Goal: Communication & Community: Ask a question

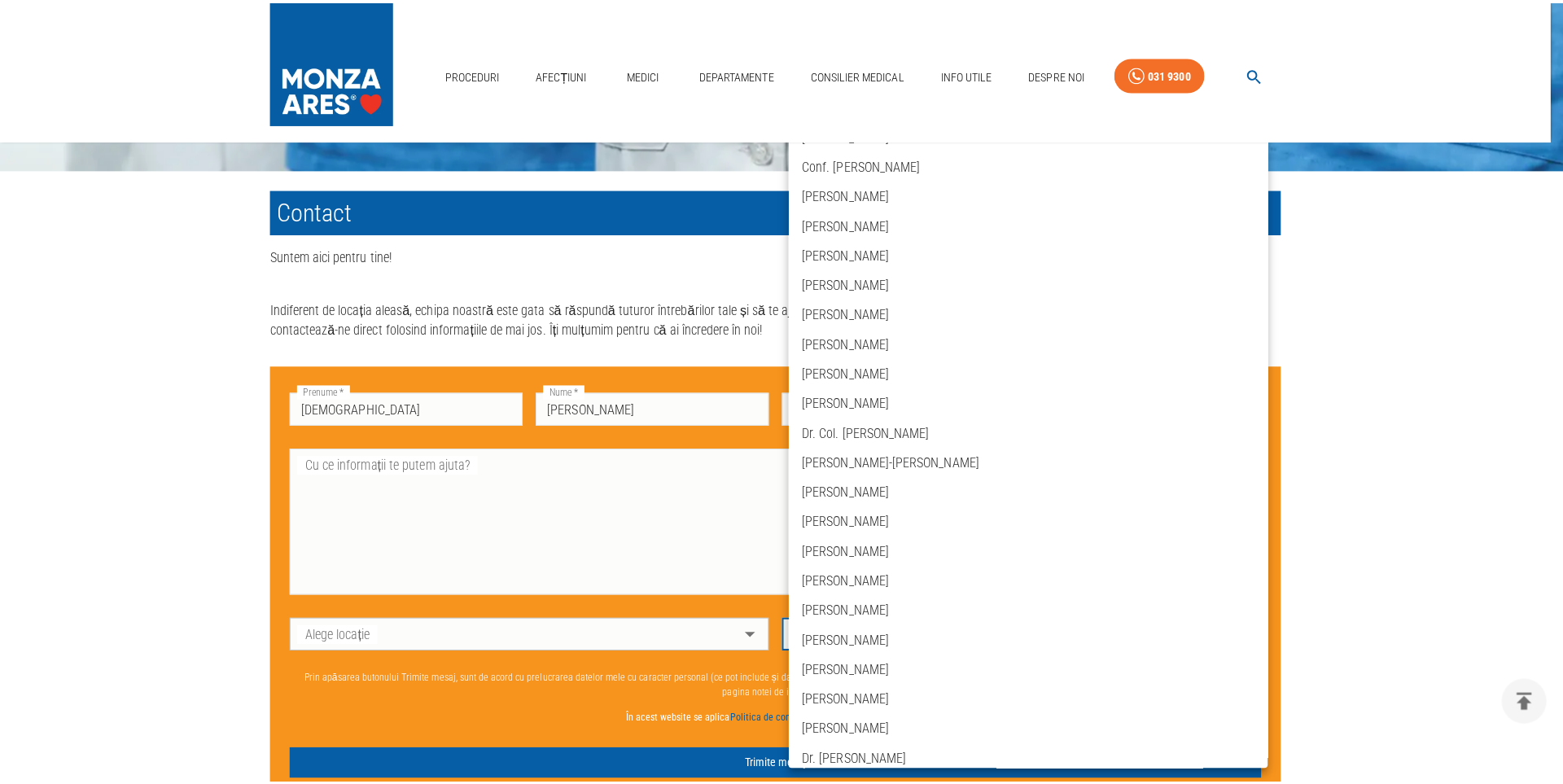
scroll to position [4392, 0]
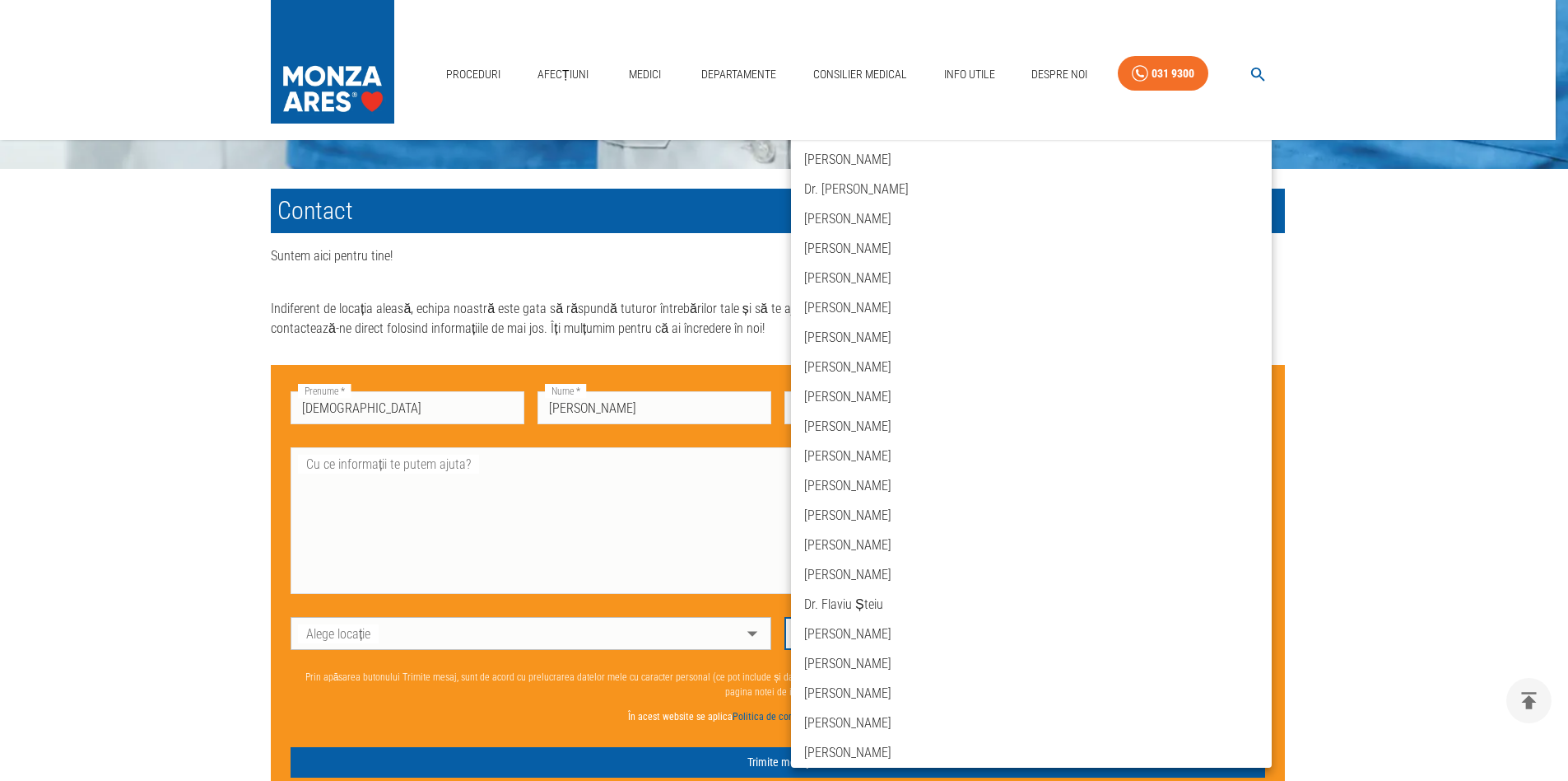
click at [1413, 521] on div at bounding box center [784, 390] width 1568 height 781
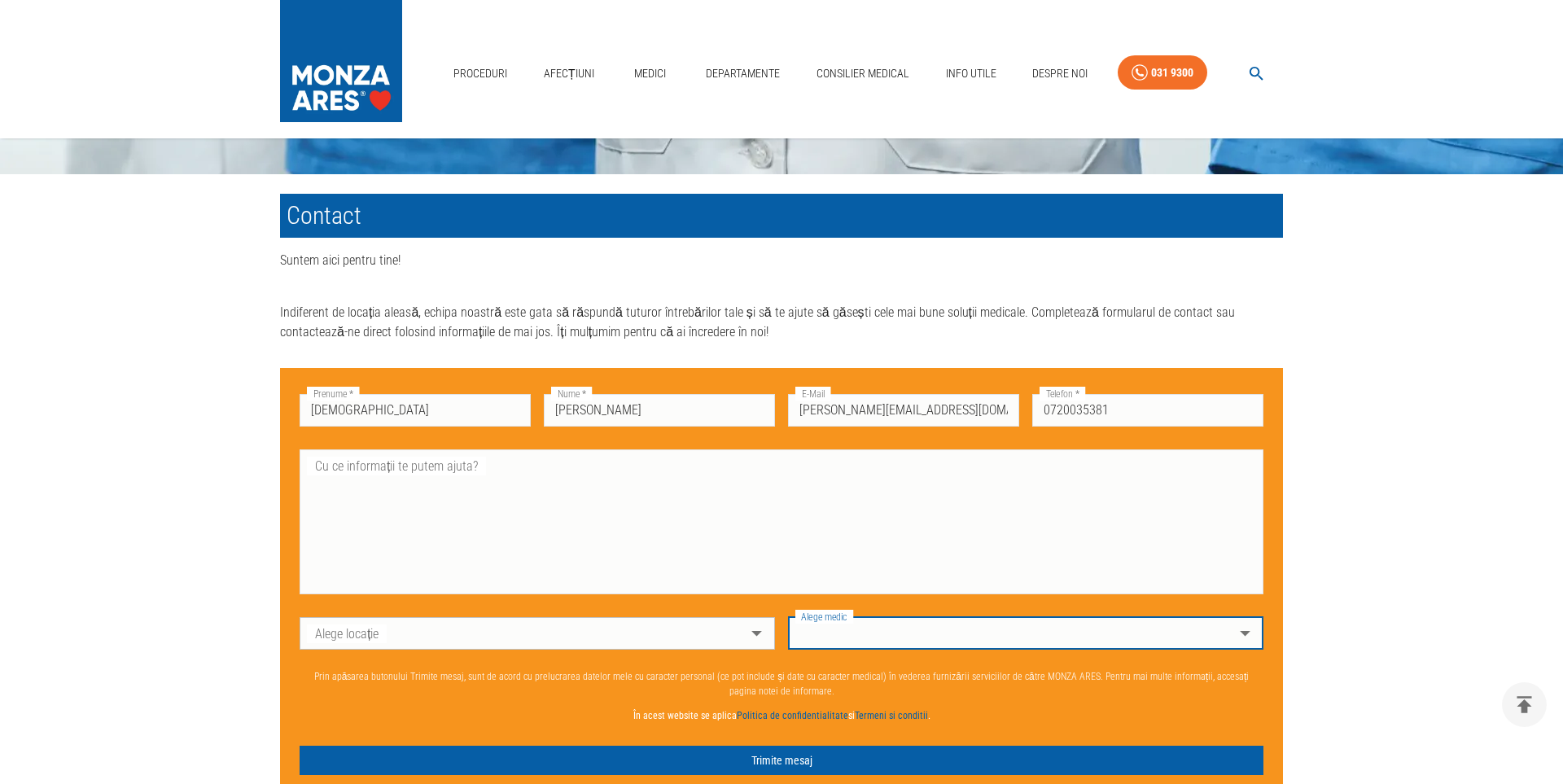
click at [624, 641] on body "Proceduri Afecțiuni Medici Departamente Consilier Medical Info Utile Despre Noi…" at bounding box center [782, 173] width 1563 height 2158
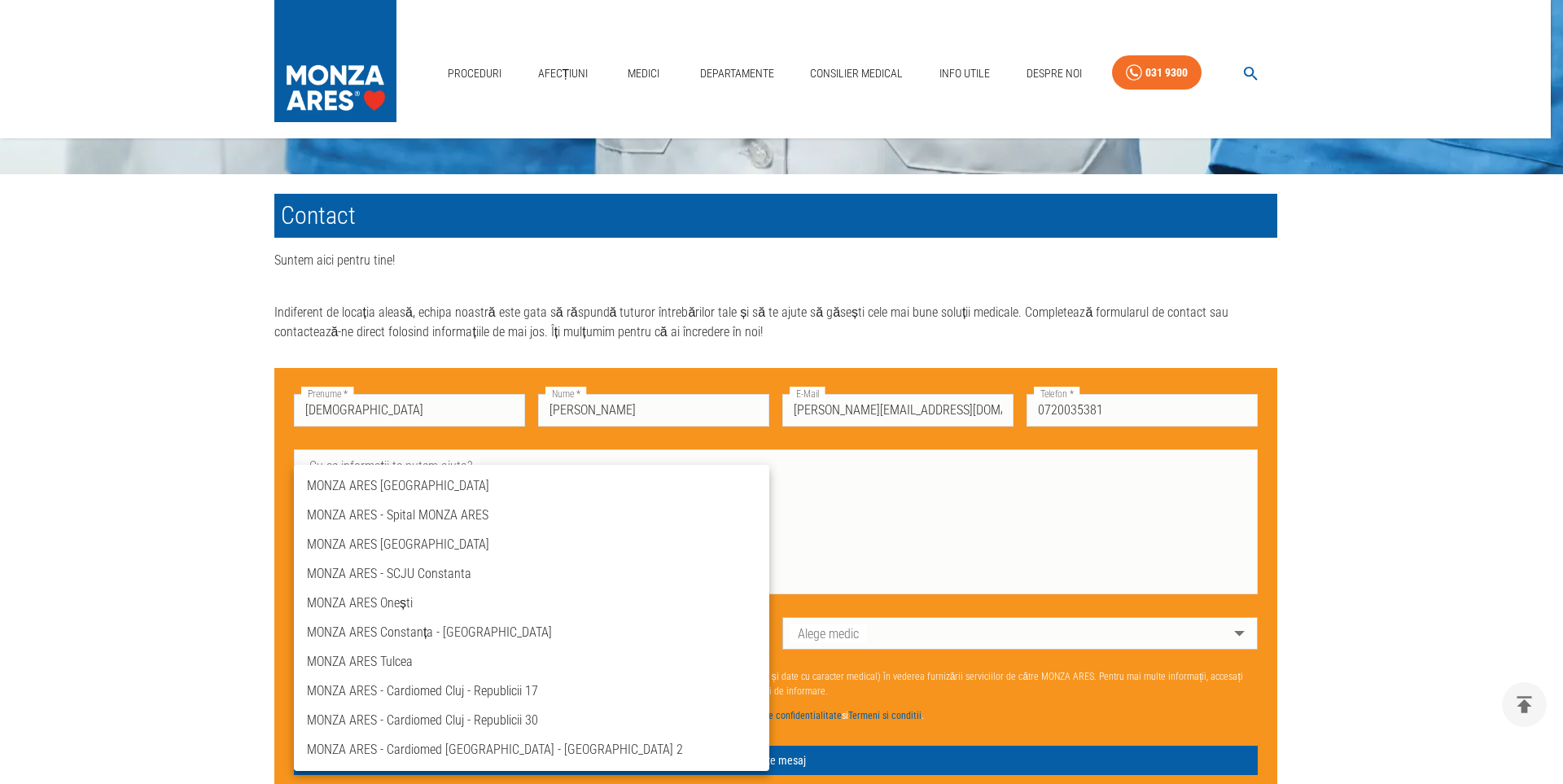
click at [856, 628] on div at bounding box center [782, 392] width 1563 height 784
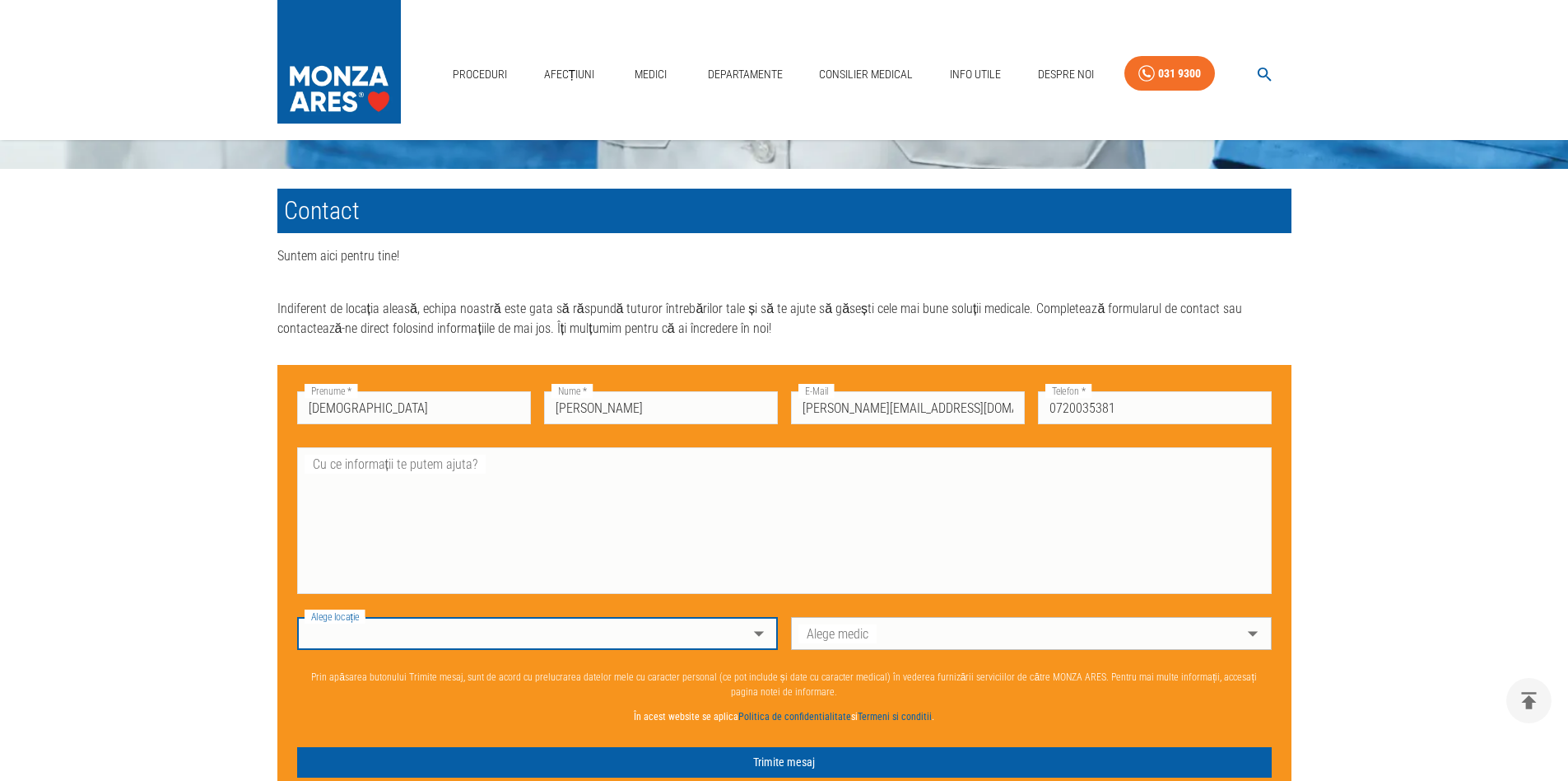
click at [888, 653] on body "Proceduri Afecțiuni Medici Departamente Consilier Medical Info Utile Despre Noi…" at bounding box center [784, 172] width 1568 height 2177
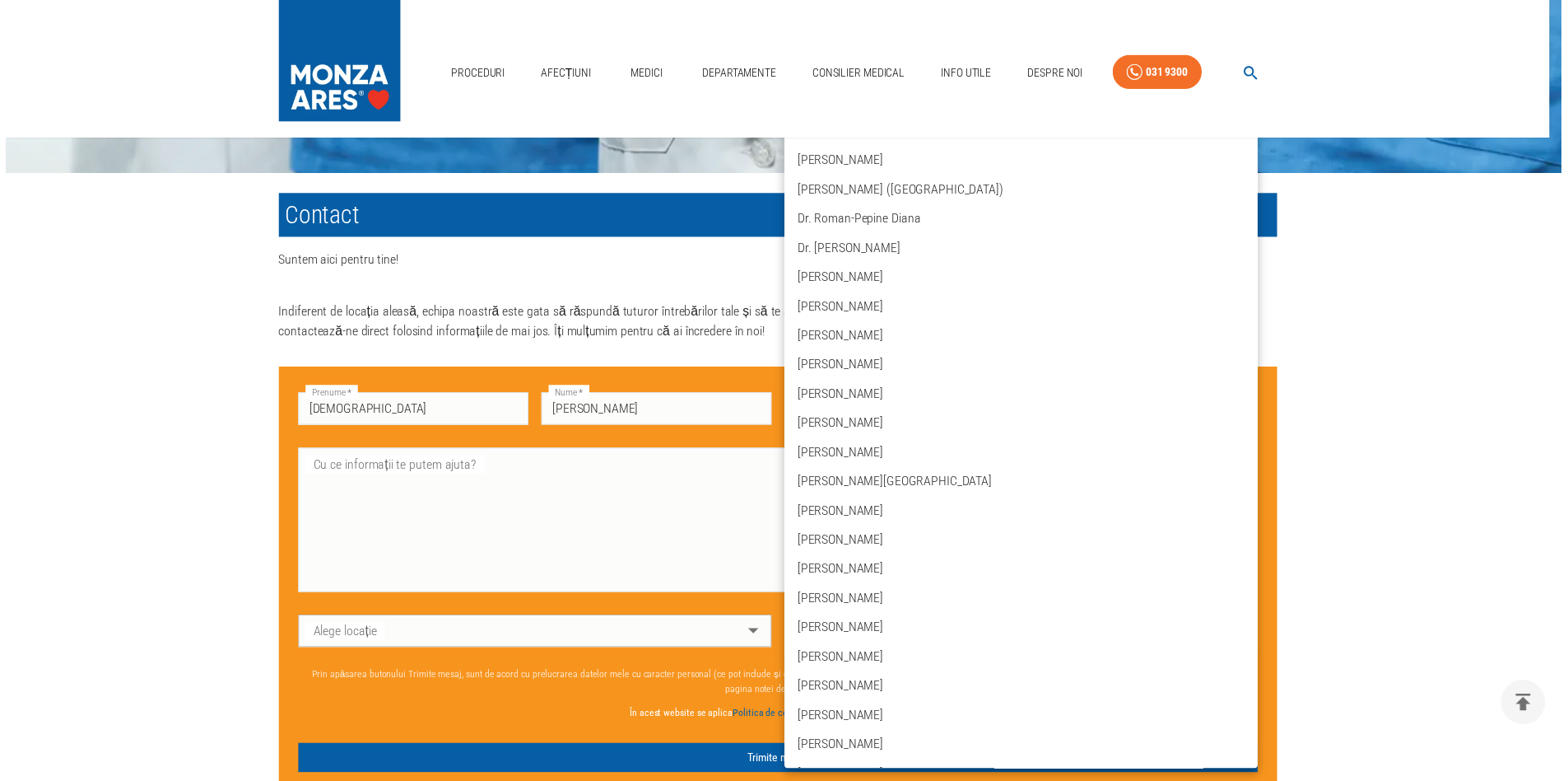
scroll to position [257, 0]
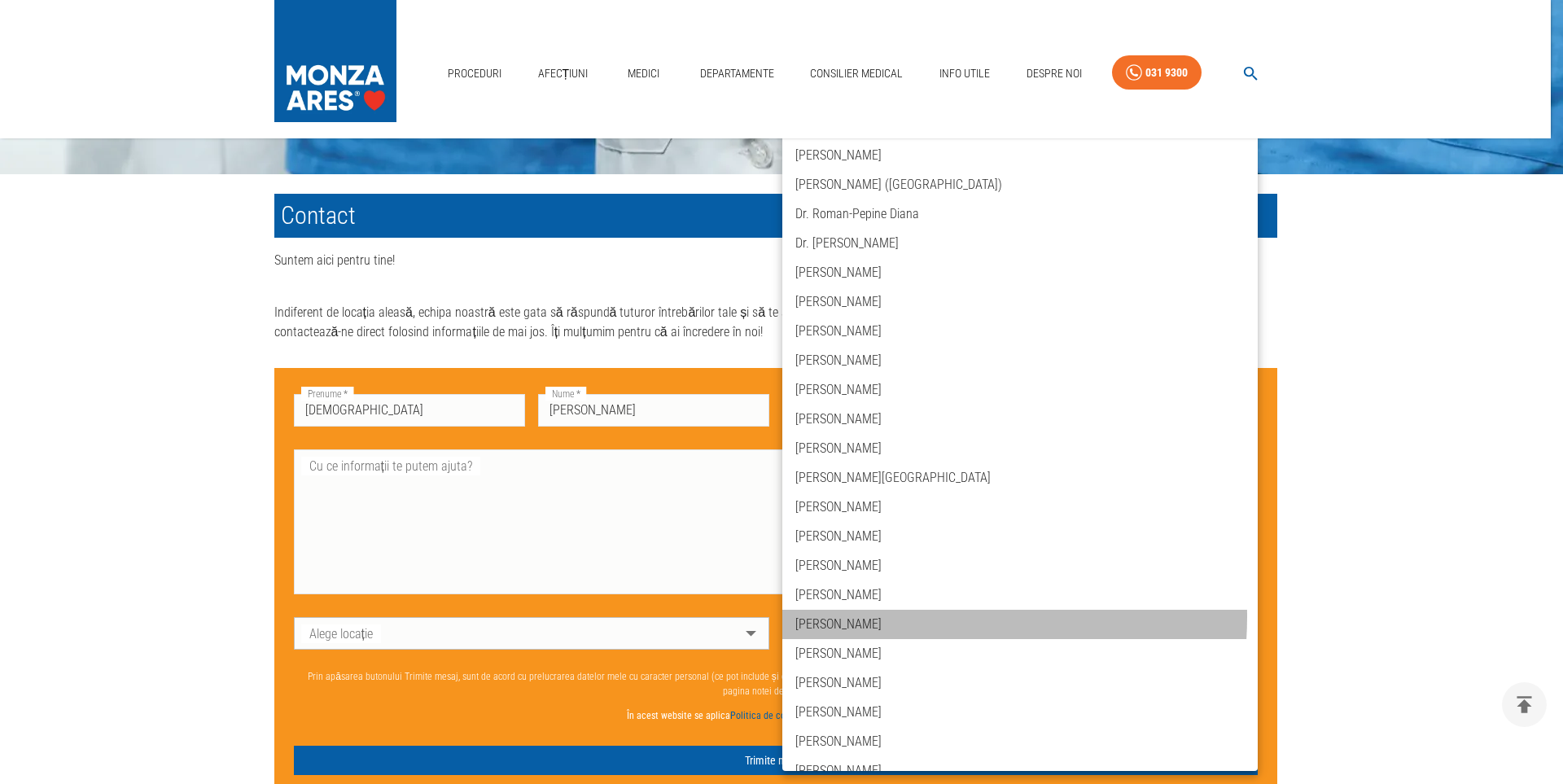
click at [901, 617] on li "[PERSON_NAME]" at bounding box center [1020, 624] width 476 height 30
type input "dr-[PERSON_NAME]"
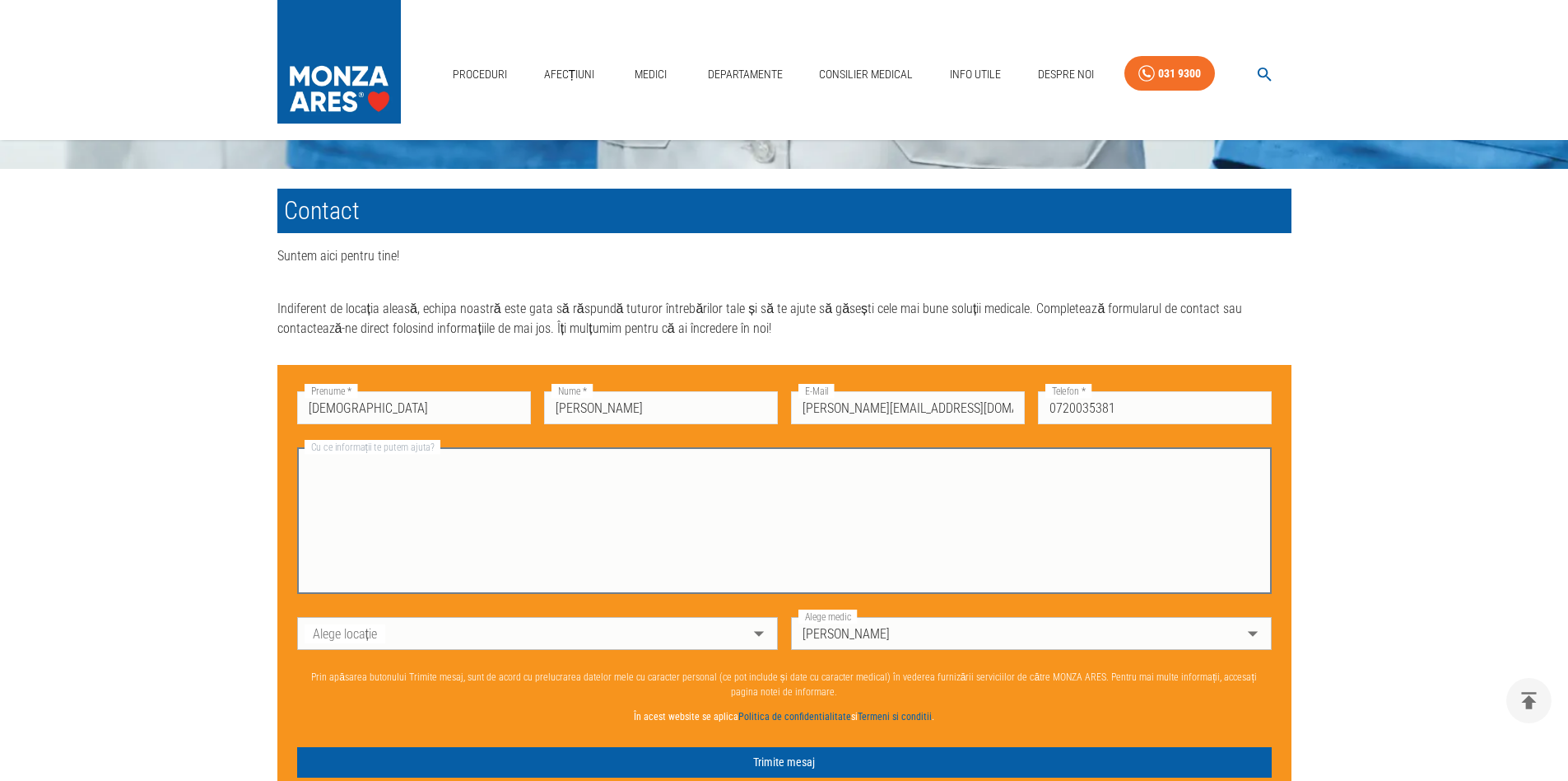
click at [649, 497] on textarea "Cu ce informații te putem ajuta?" at bounding box center [784, 521] width 952 height 133
paste textarea "Bună ziua, doamna doctor, Vă scriu în legătură cu mama, [numele complet], care …"
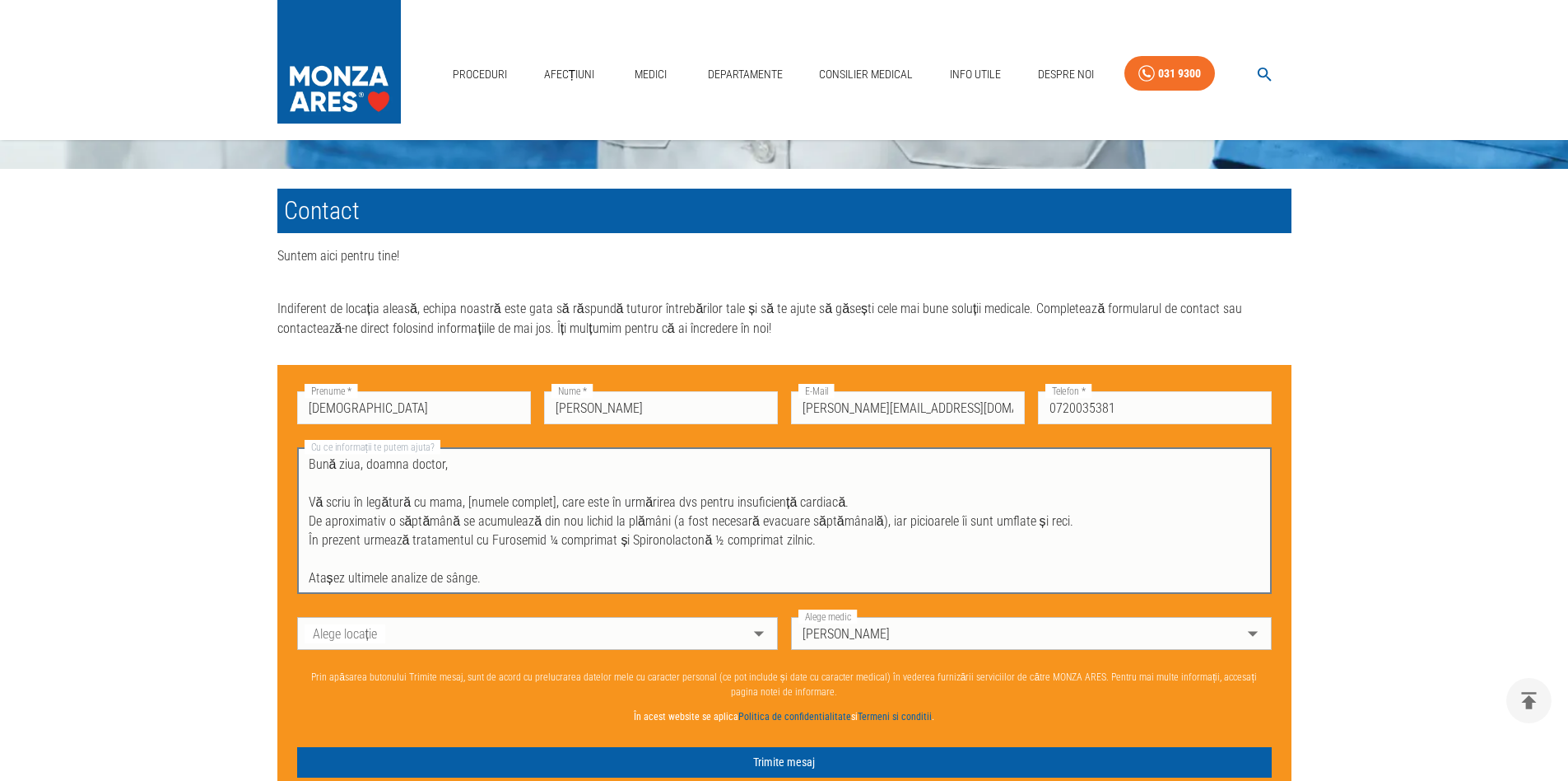
scroll to position [17, 0]
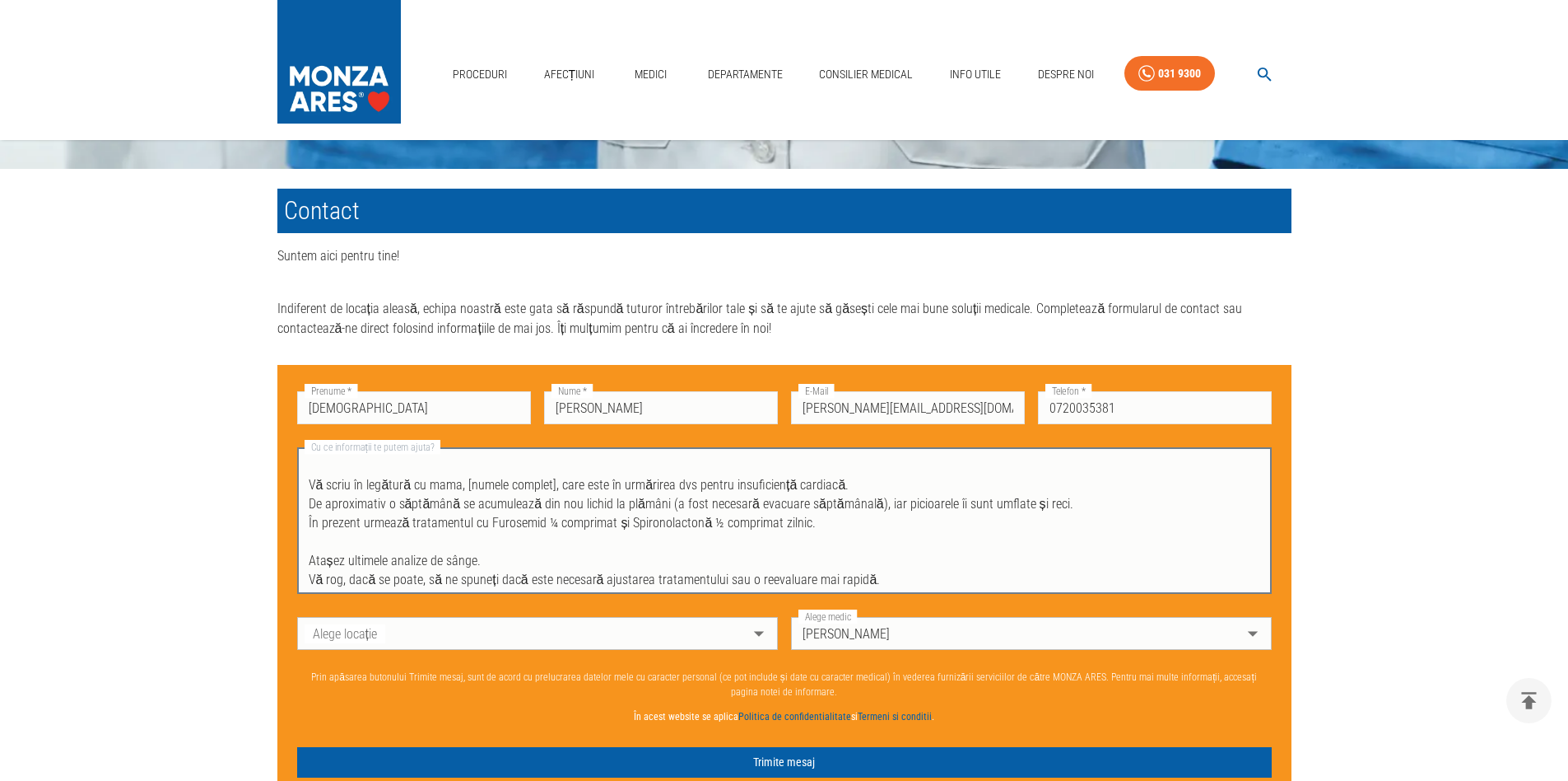
click at [448, 469] on textarea "Bună ziua, doamna doctor, Vă scriu în legătură cu mama, [numele complet], care …" at bounding box center [784, 521] width 952 height 133
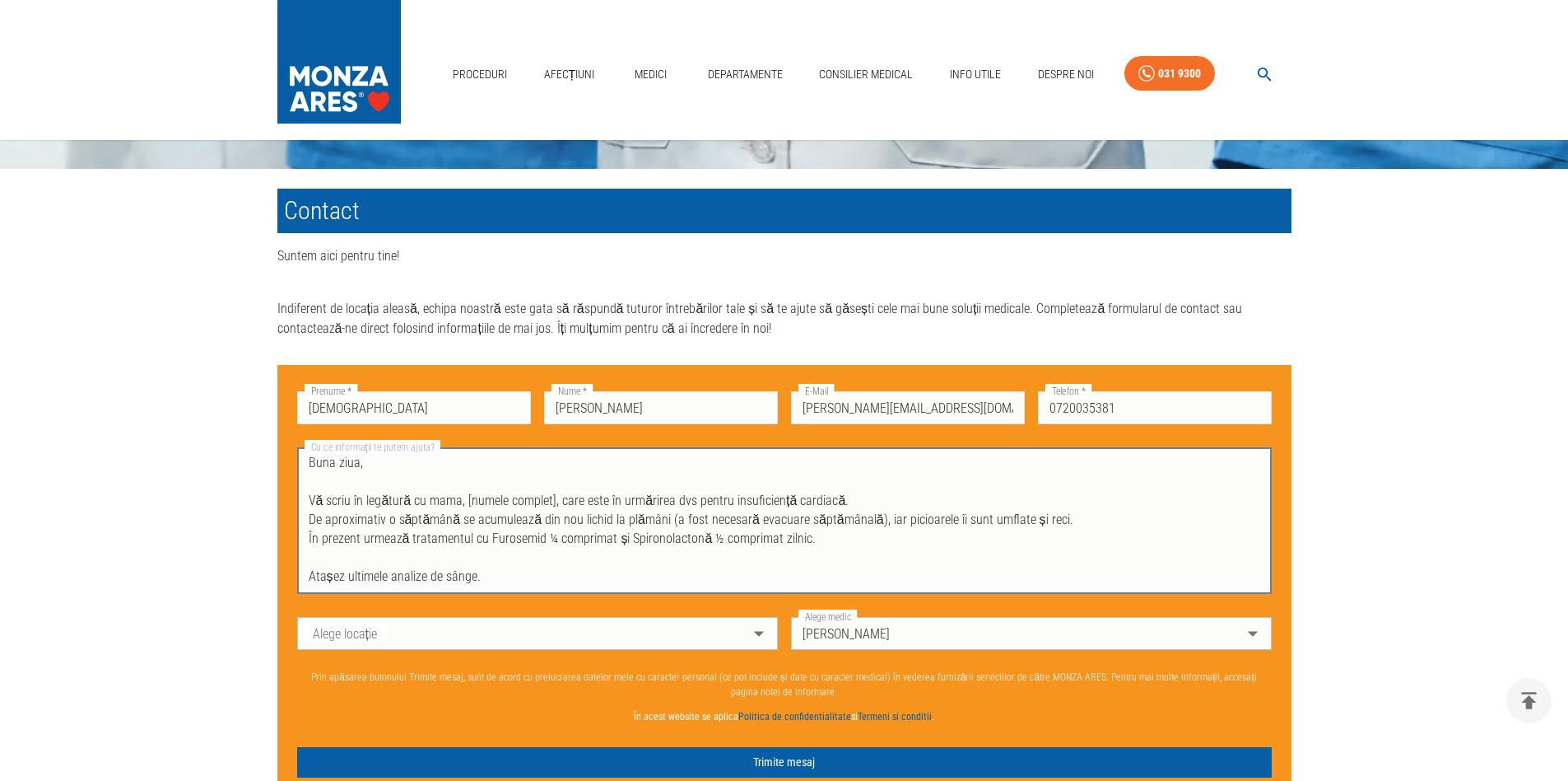
scroll to position [0, 0]
click at [885, 548] on textarea "Buna ziua, Vă scriu în legătură cu mama, [PERSON_NAME], care este în urmărirea …" at bounding box center [784, 521] width 952 height 133
click at [549, 548] on textarea "Buna ziua, Vă scriu în legătură cu mama, [PERSON_NAME], care este în urmărirea …" at bounding box center [784, 521] width 952 height 133
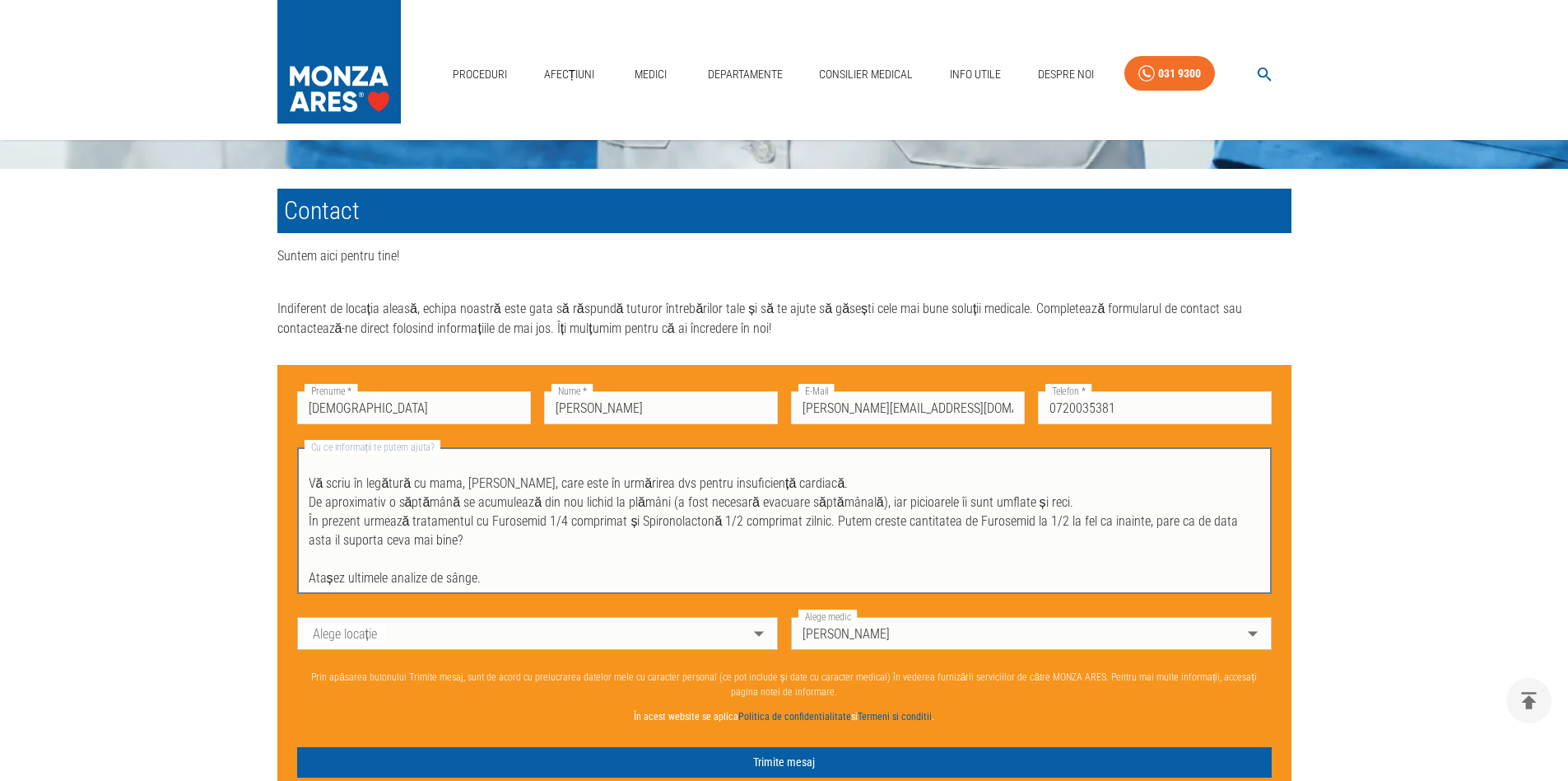
scroll to position [37, 0]
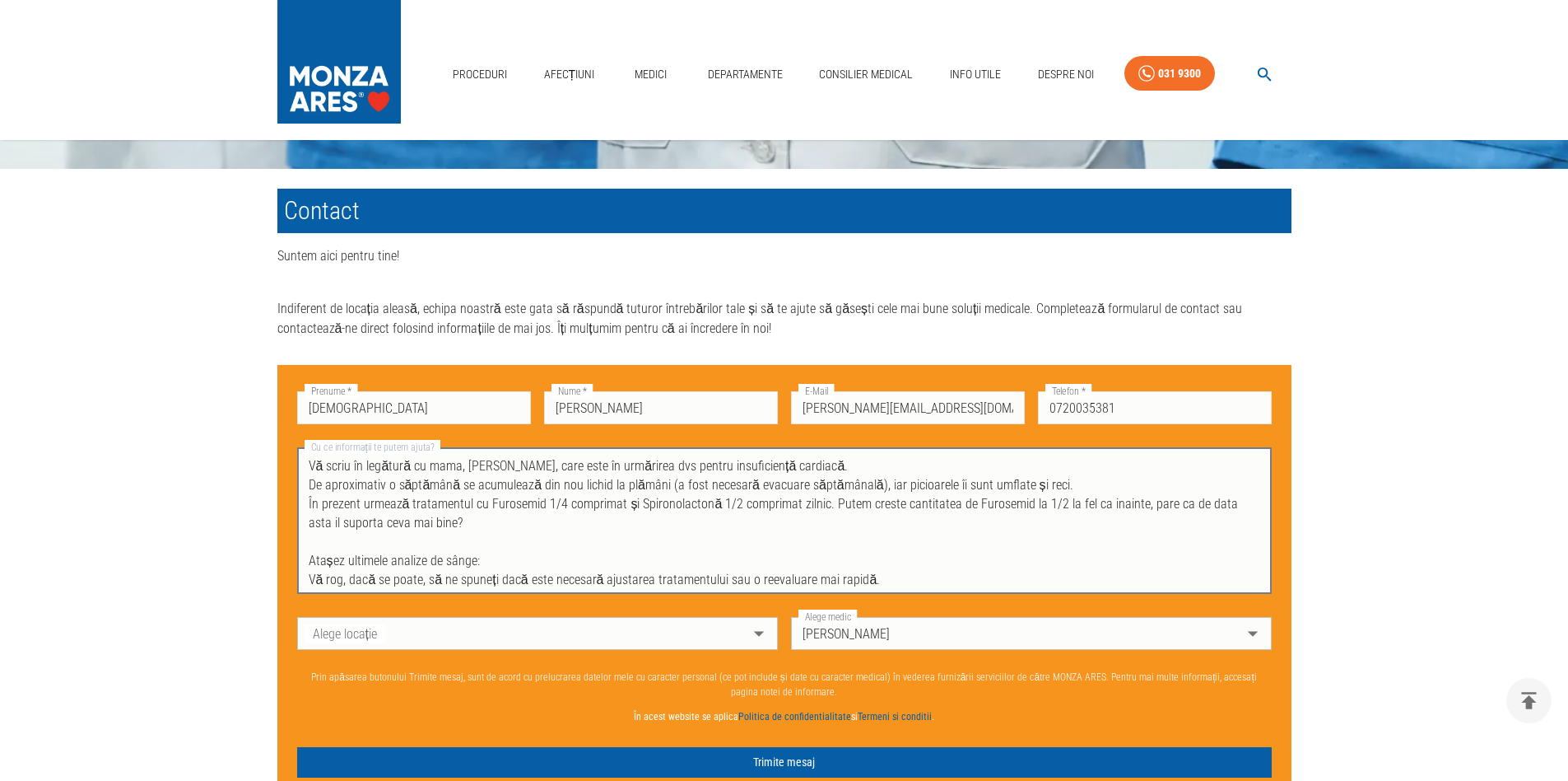
paste textarea "[URL][DOMAIN_NAME]"
click at [878, 579] on textarea "Buna ziua, Vă scriu în legătură cu mama, [PERSON_NAME], care este în urmărirea …" at bounding box center [784, 521] width 952 height 133
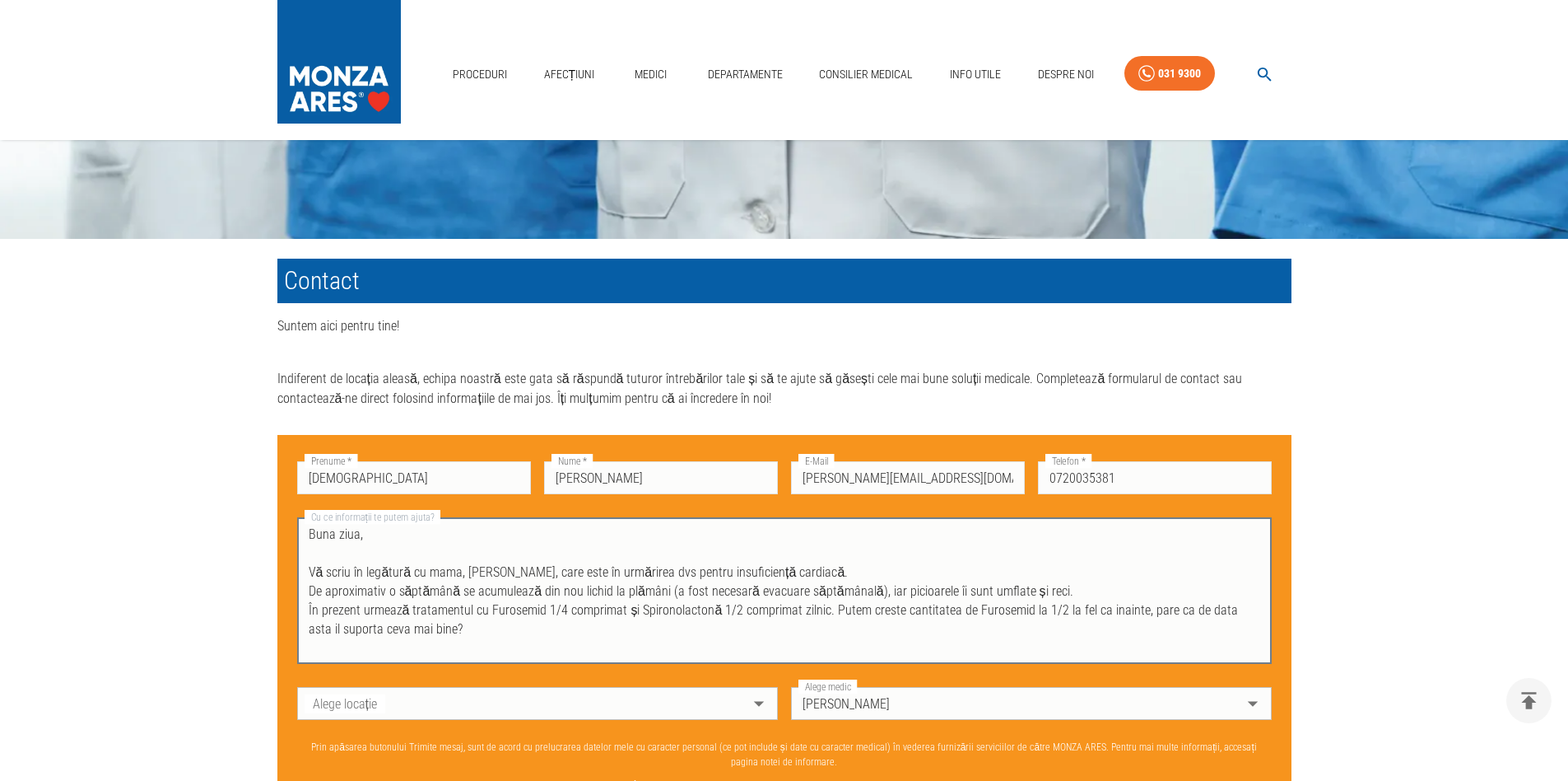
scroll to position [865, 0]
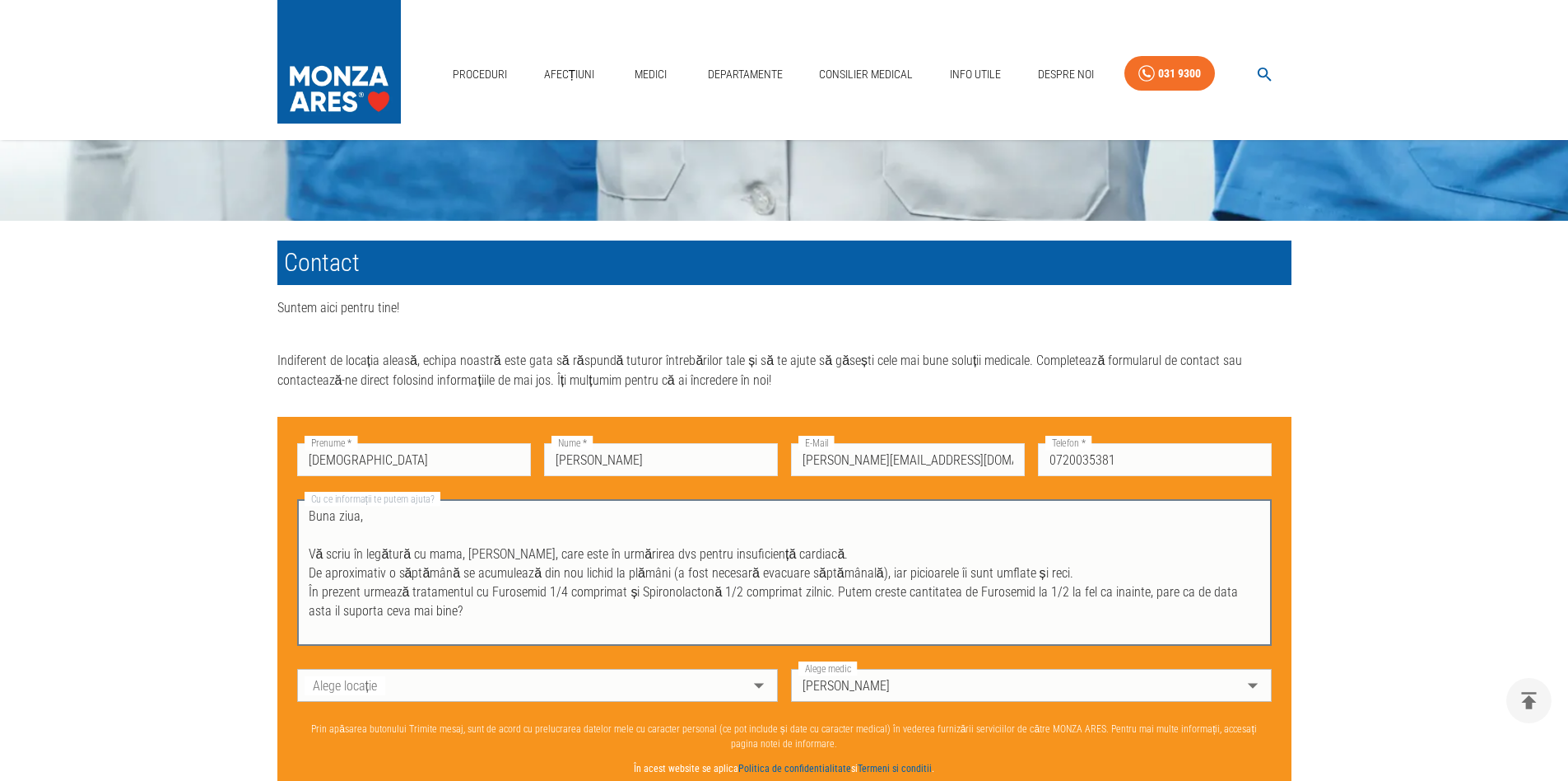
click at [493, 582] on textarea "Buna ziua, Vă scriu în legătură cu mama, [PERSON_NAME], care este în urmărirea …" at bounding box center [784, 572] width 952 height 133
click at [512, 622] on textarea "Buna ziua, Vă scriu în legătură cu mama, [PERSON_NAME], care este în urmărirea …" at bounding box center [784, 572] width 952 height 133
click at [1139, 605] on textarea "Buna ziua, Vă scriu în legătură cu mama, [PERSON_NAME], care este în urmărirea …" at bounding box center [784, 572] width 952 height 133
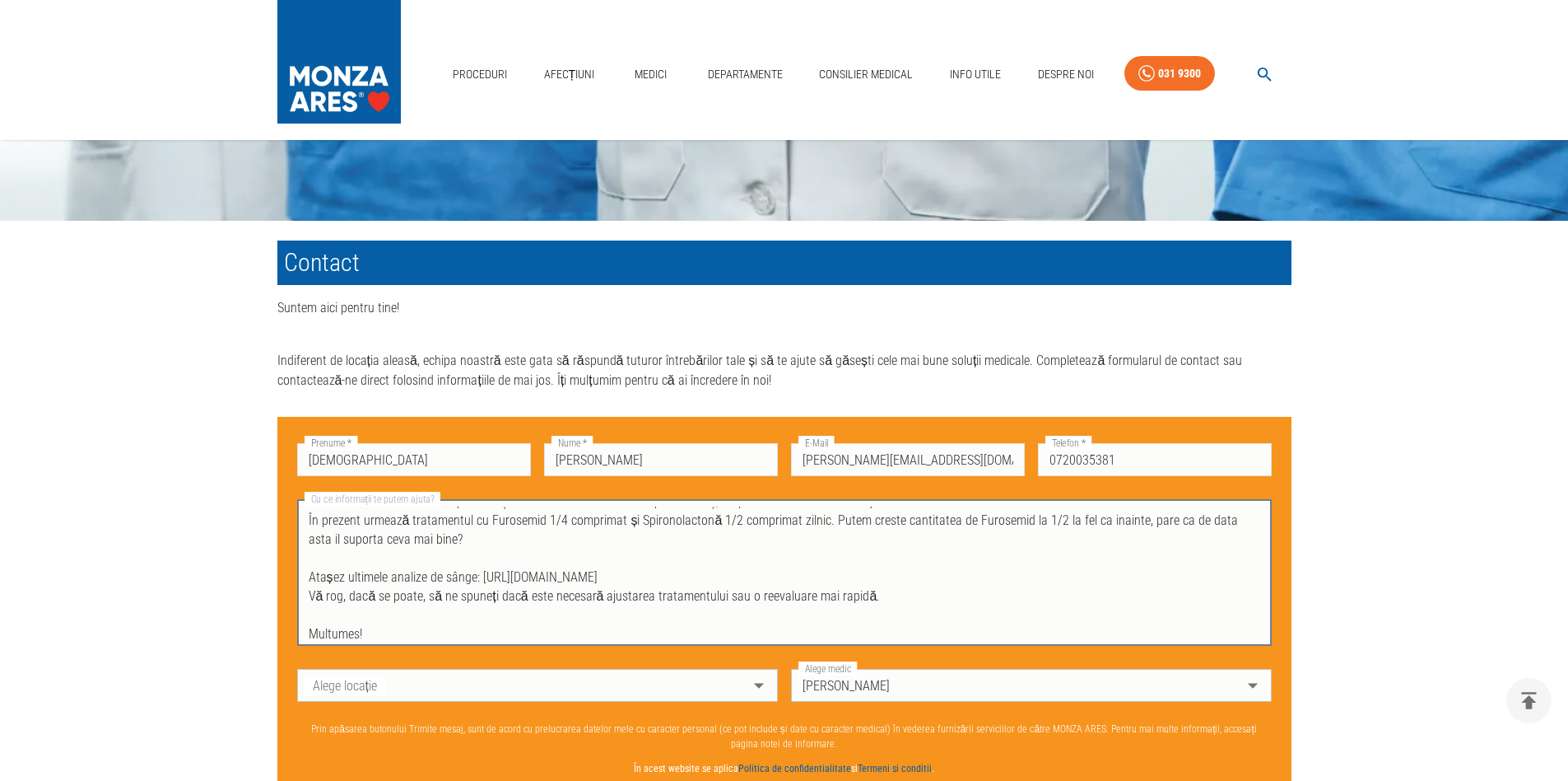
scroll to position [118, 0]
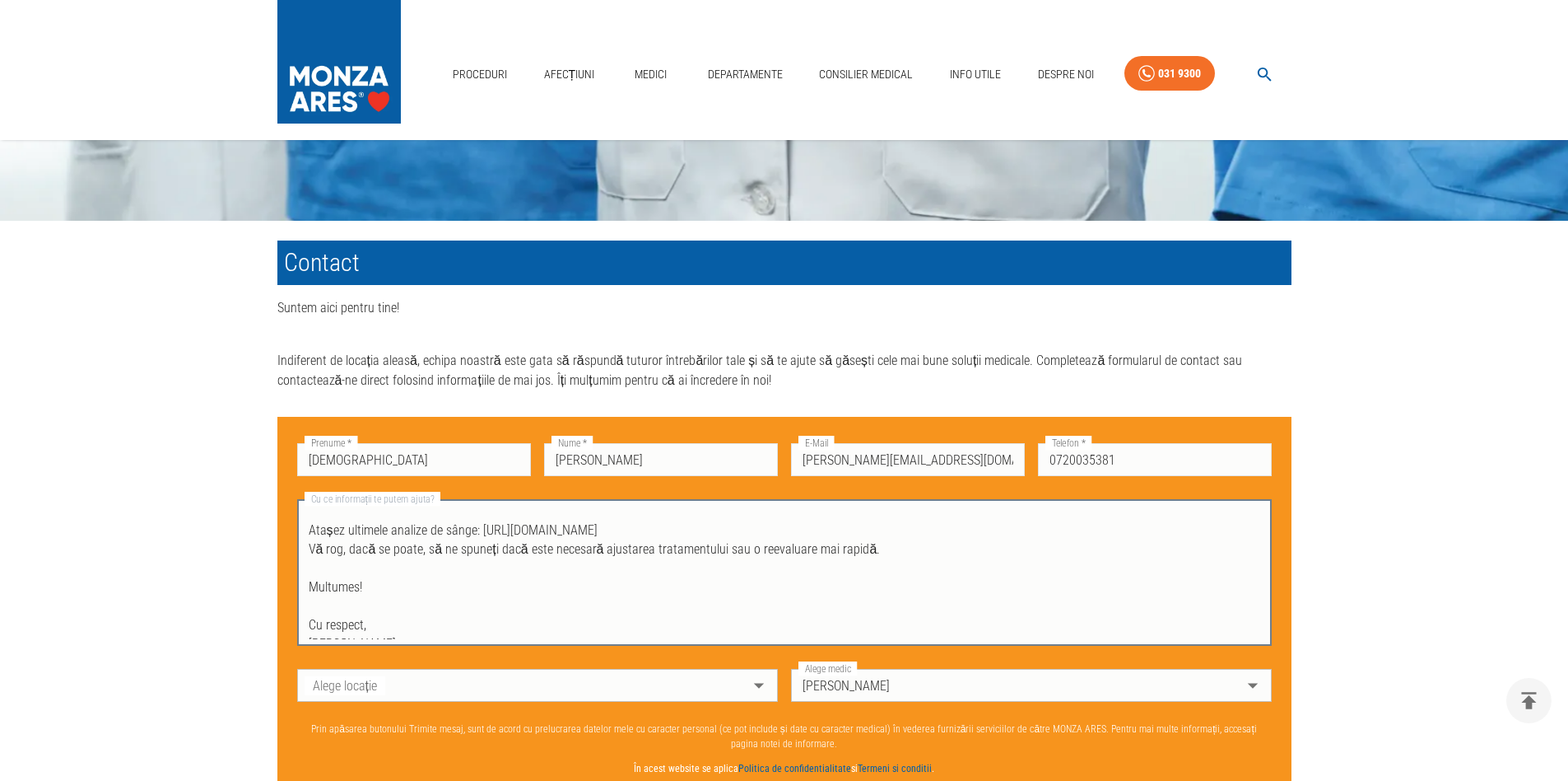
click at [424, 602] on textarea "Buna ziua, Vă scriu în legătură cu mama, [PERSON_NAME], care este în urmărirea …" at bounding box center [784, 572] width 952 height 133
click at [411, 629] on textarea "Buna ziua, Vă scriu în legătură cu mama, [PERSON_NAME], care este în urmărirea …" at bounding box center [784, 572] width 952 height 133
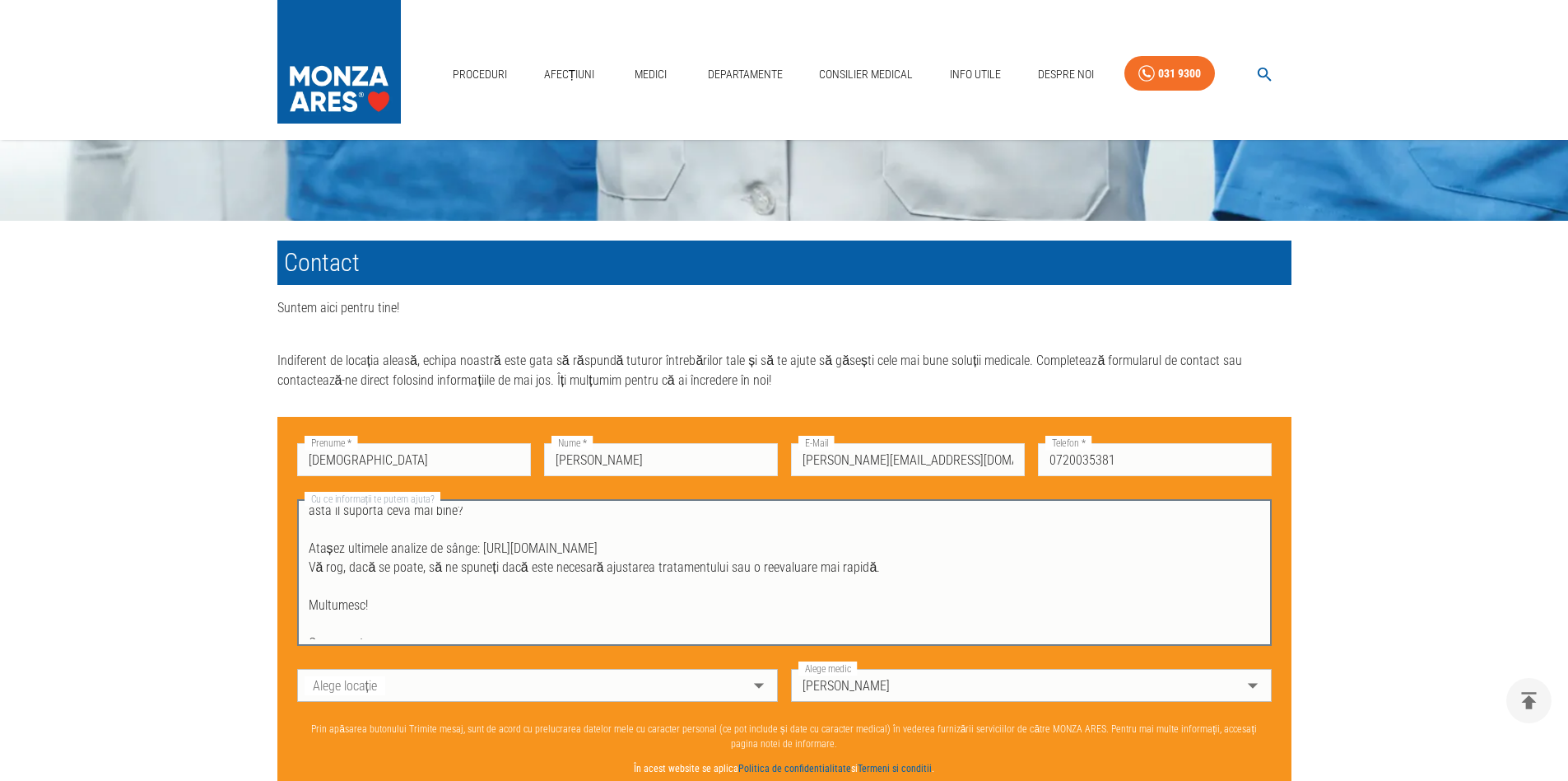
click at [903, 582] on textarea "Buna ziua, Vă scriu în legătură cu mama, [PERSON_NAME], care este în urmărirea …" at bounding box center [784, 572] width 952 height 133
paste textarea "[URL][DOMAIN_NAME]"
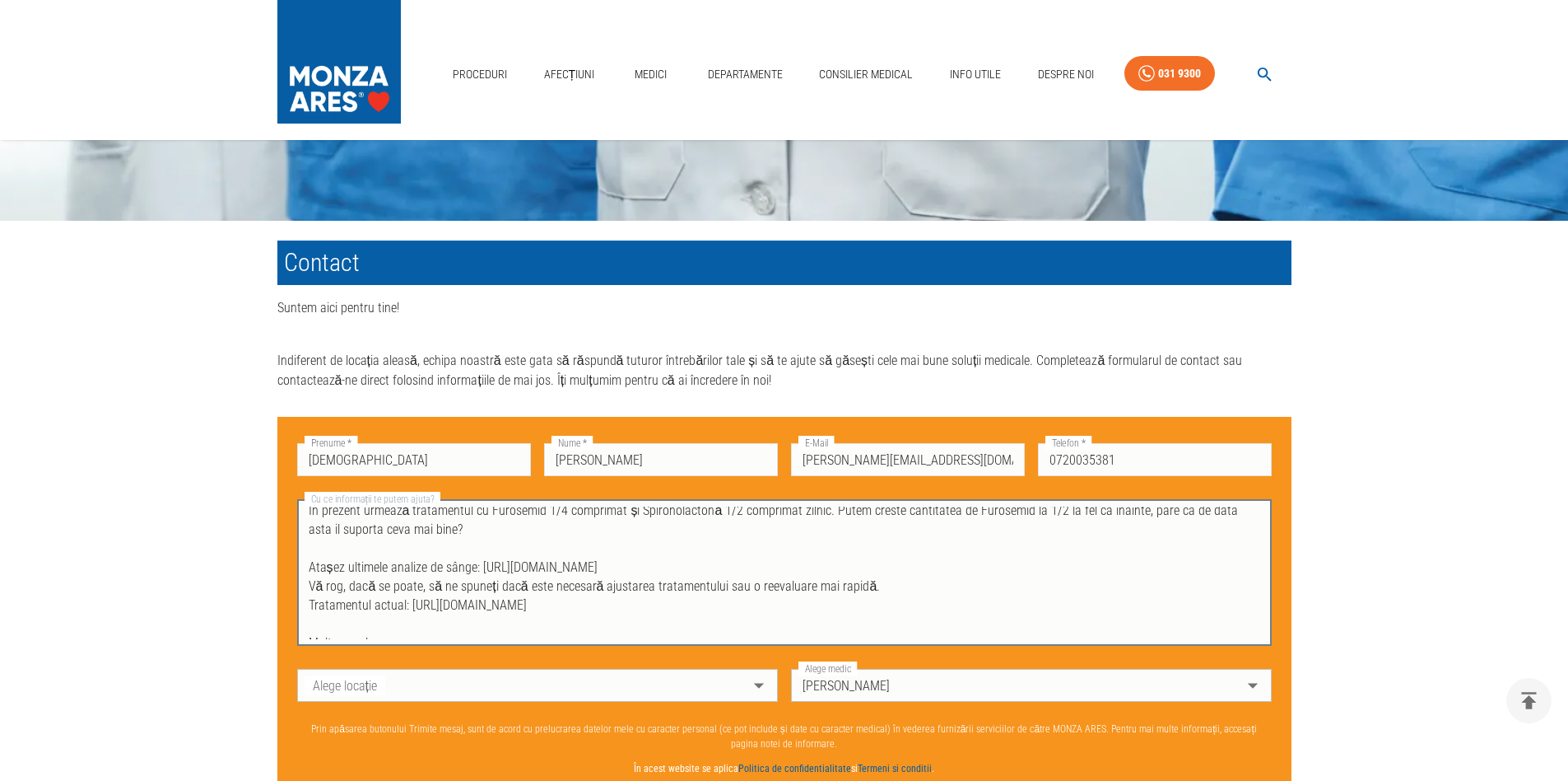
scroll to position [48, 0]
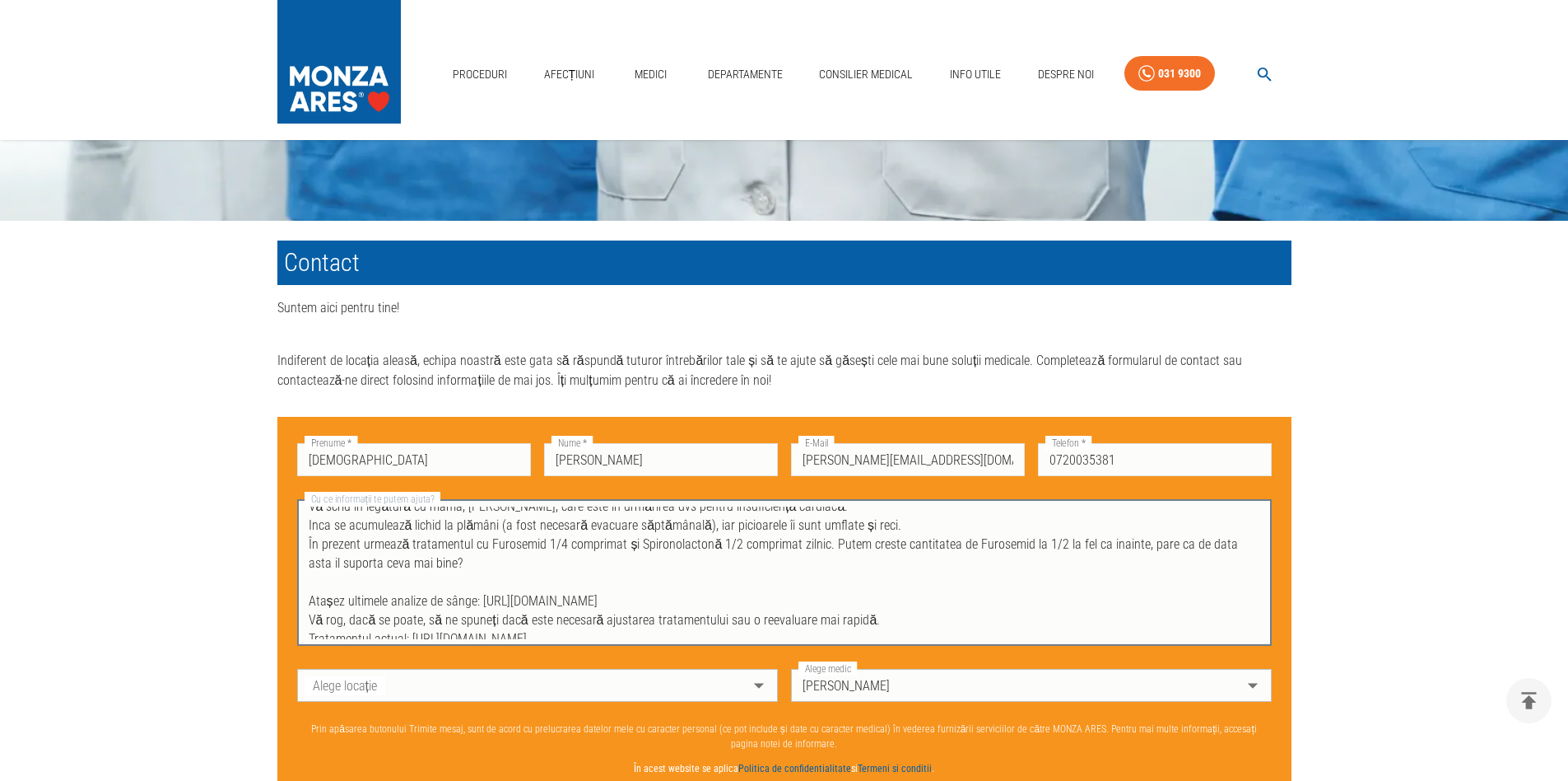
click at [1236, 556] on textarea "Buna ziua, Vă scriu în legătură cu mama, [PERSON_NAME], care este în urmărirea …" at bounding box center [784, 572] width 952 height 133
click at [1138, 549] on textarea "Buna ziua, Vă scriu în legătură cu mama, [PERSON_NAME], care este în urmărirea …" at bounding box center [784, 572] width 952 height 133
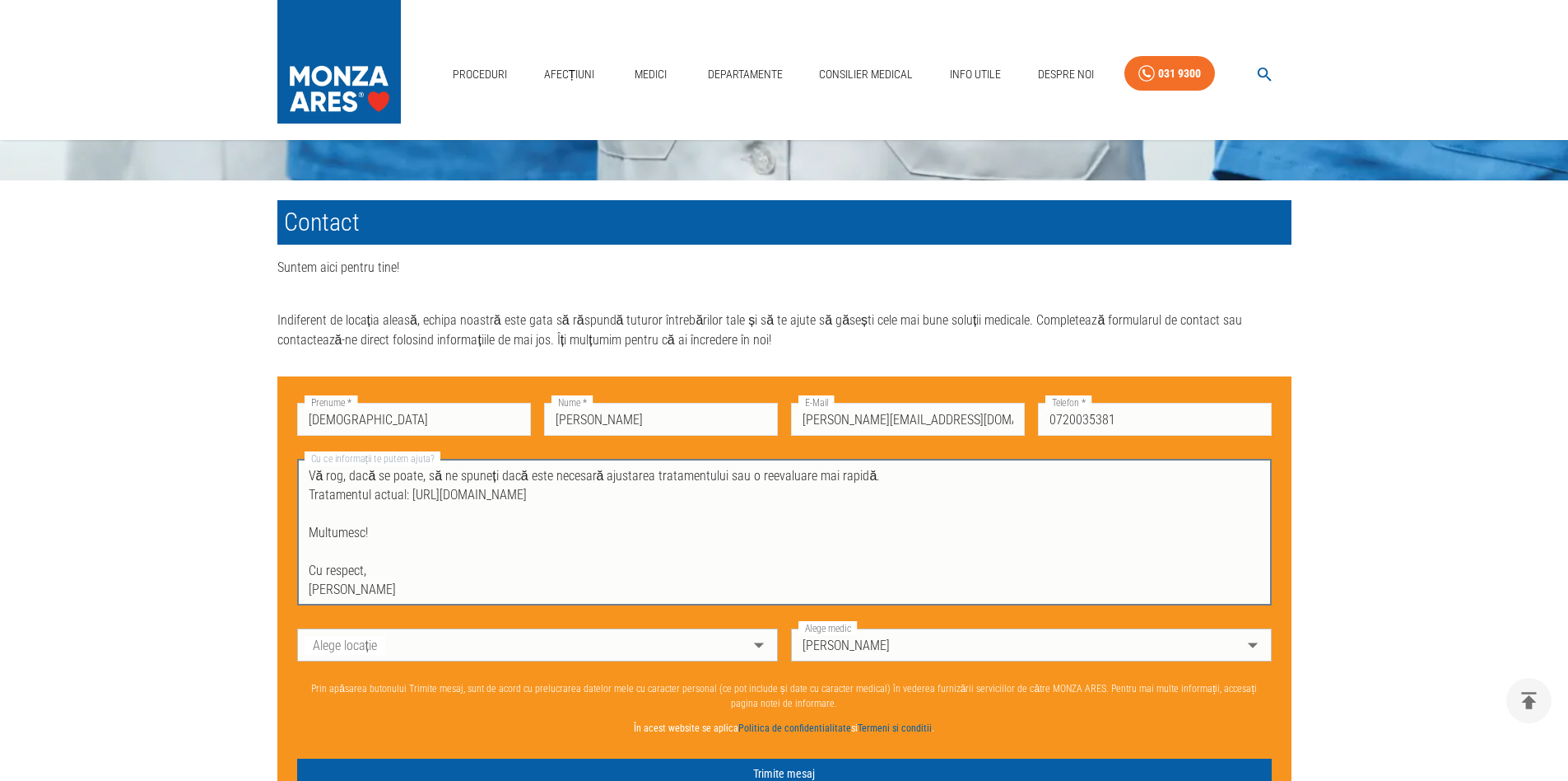
scroll to position [910, 3]
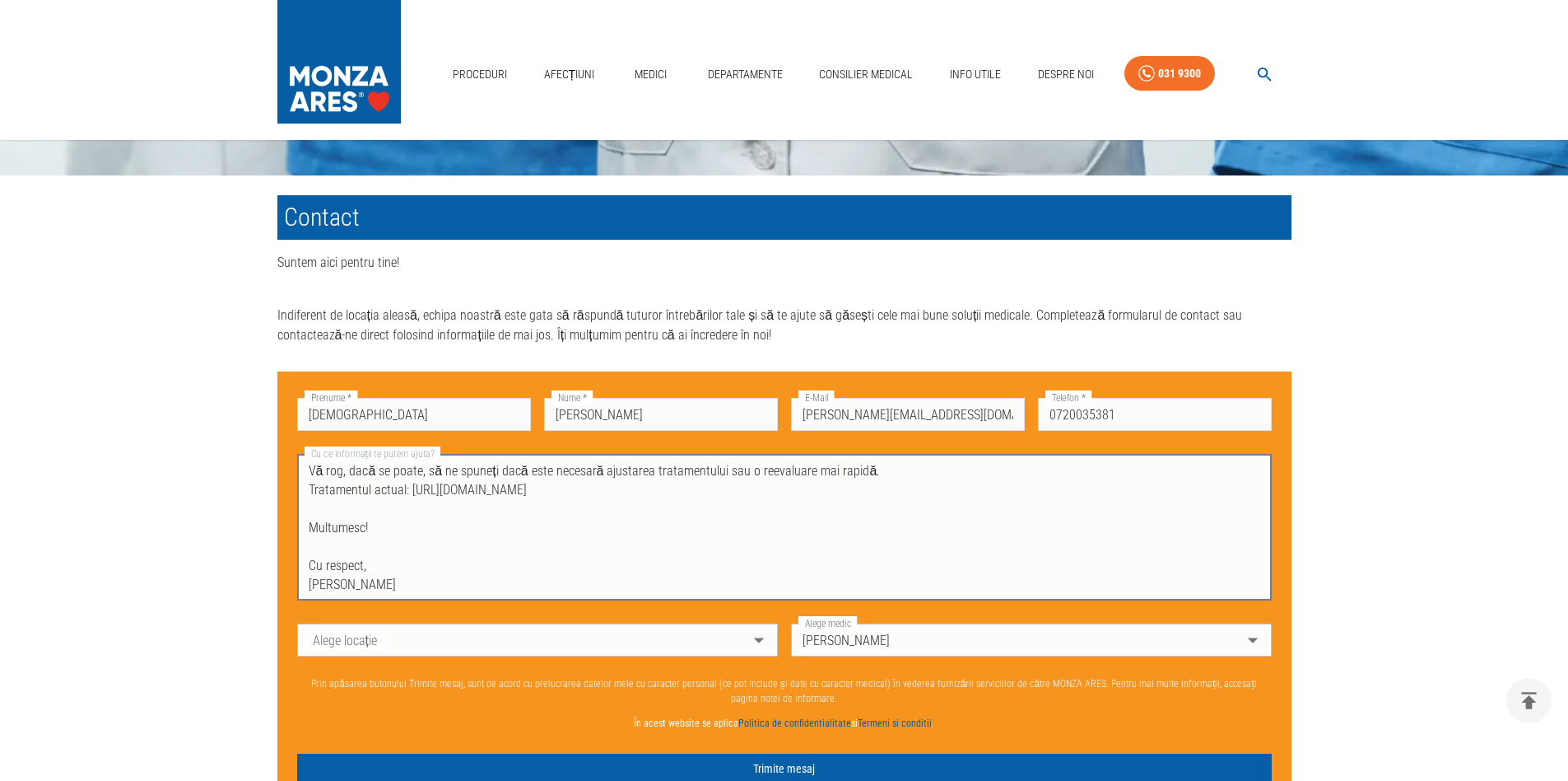
click at [867, 551] on textarea "Buna ziua, Vă scriu în legătură cu mama, [PERSON_NAME], care este în urmărirea …" at bounding box center [784, 527] width 952 height 133
type textarea "Buna ziua, Vă scriu în legătură cu mama, [PERSON_NAME], care este în urmărirea …"
click at [847, 542] on textarea "Buna ziua, Vă scriu în legătură cu mama, [PERSON_NAME], care este în urmărirea …" at bounding box center [784, 527] width 952 height 133
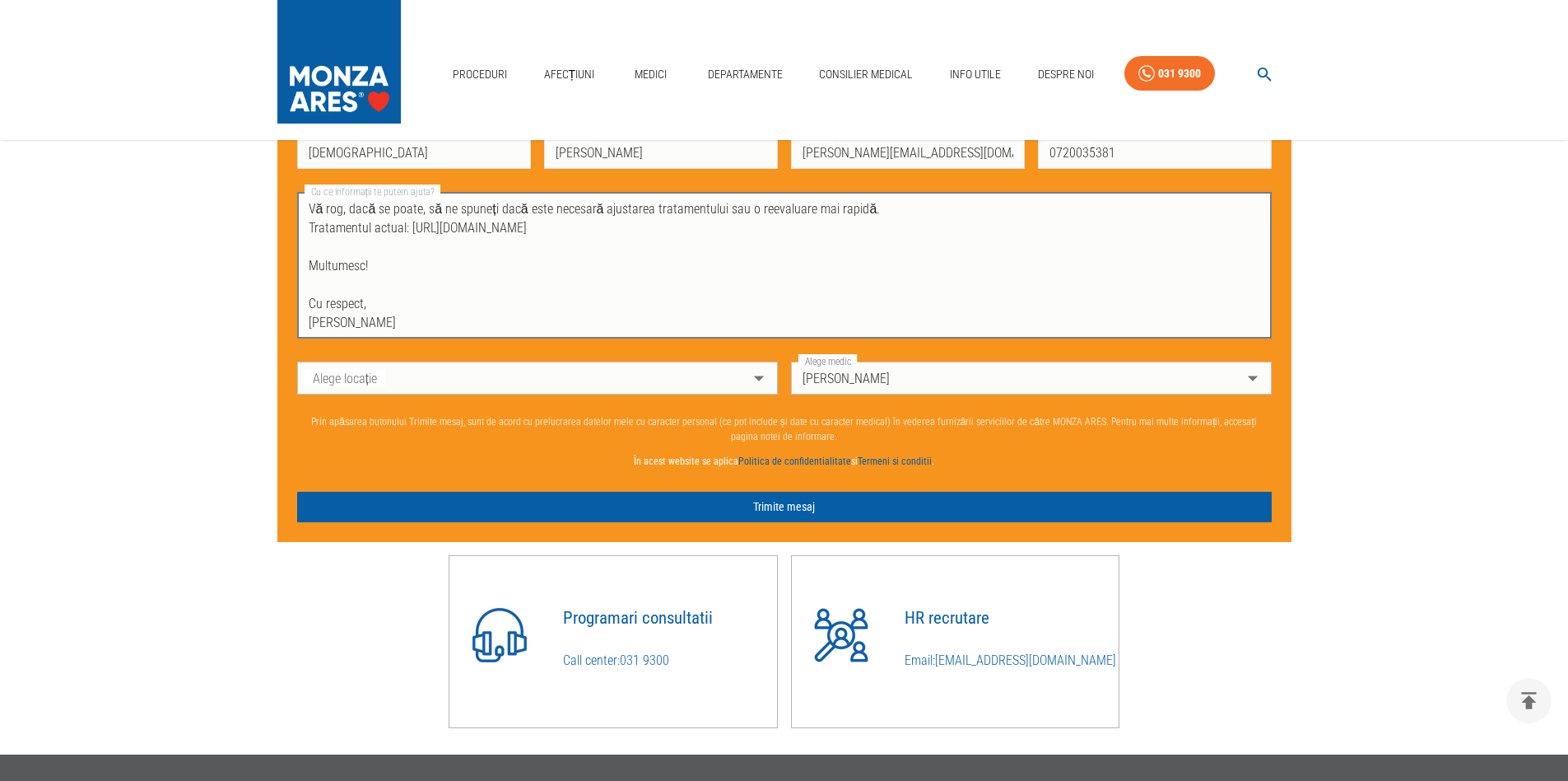
scroll to position [1184, 3]
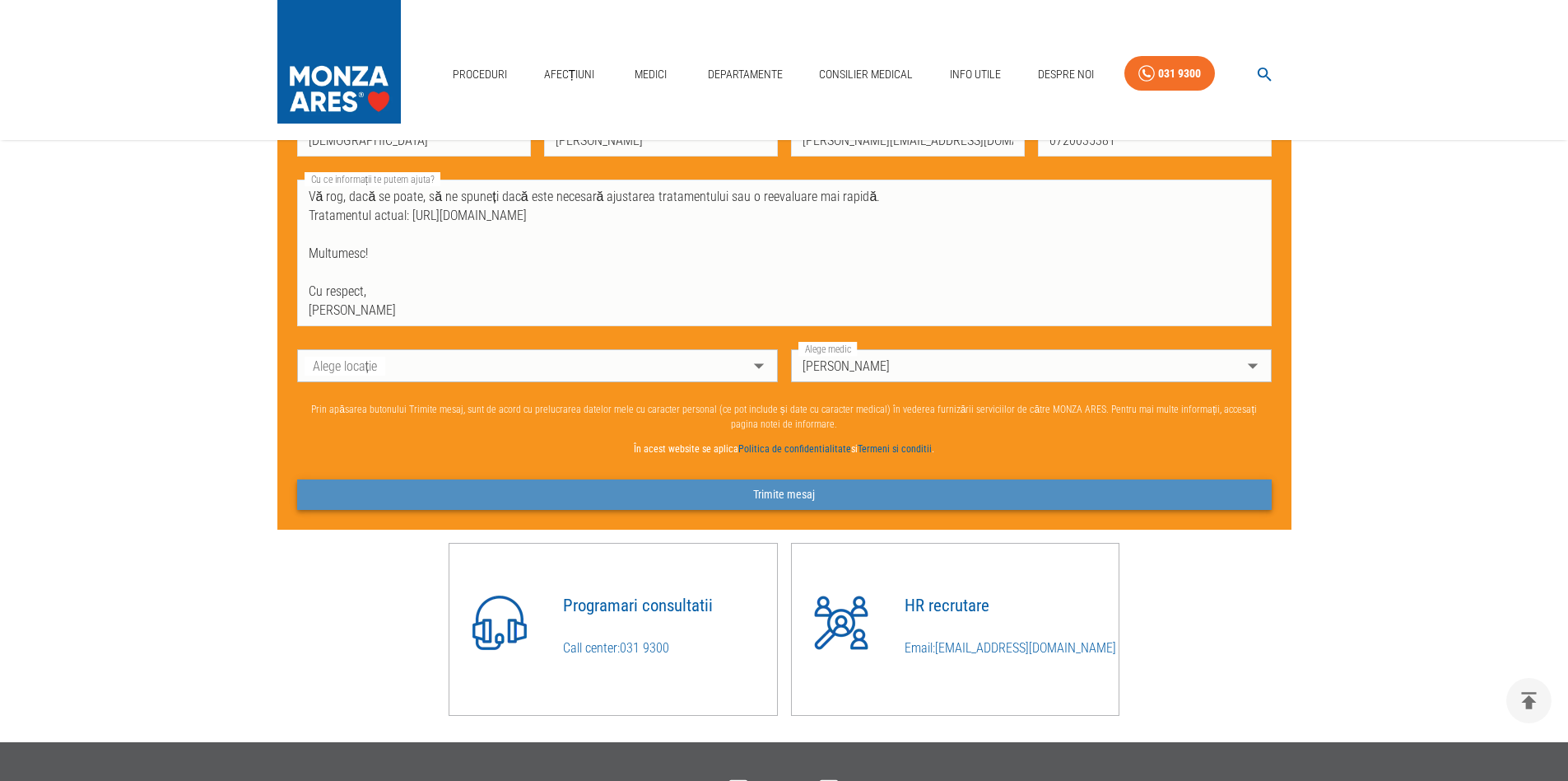
click at [753, 504] on button "Trimite mesaj" at bounding box center [784, 494] width 974 height 30
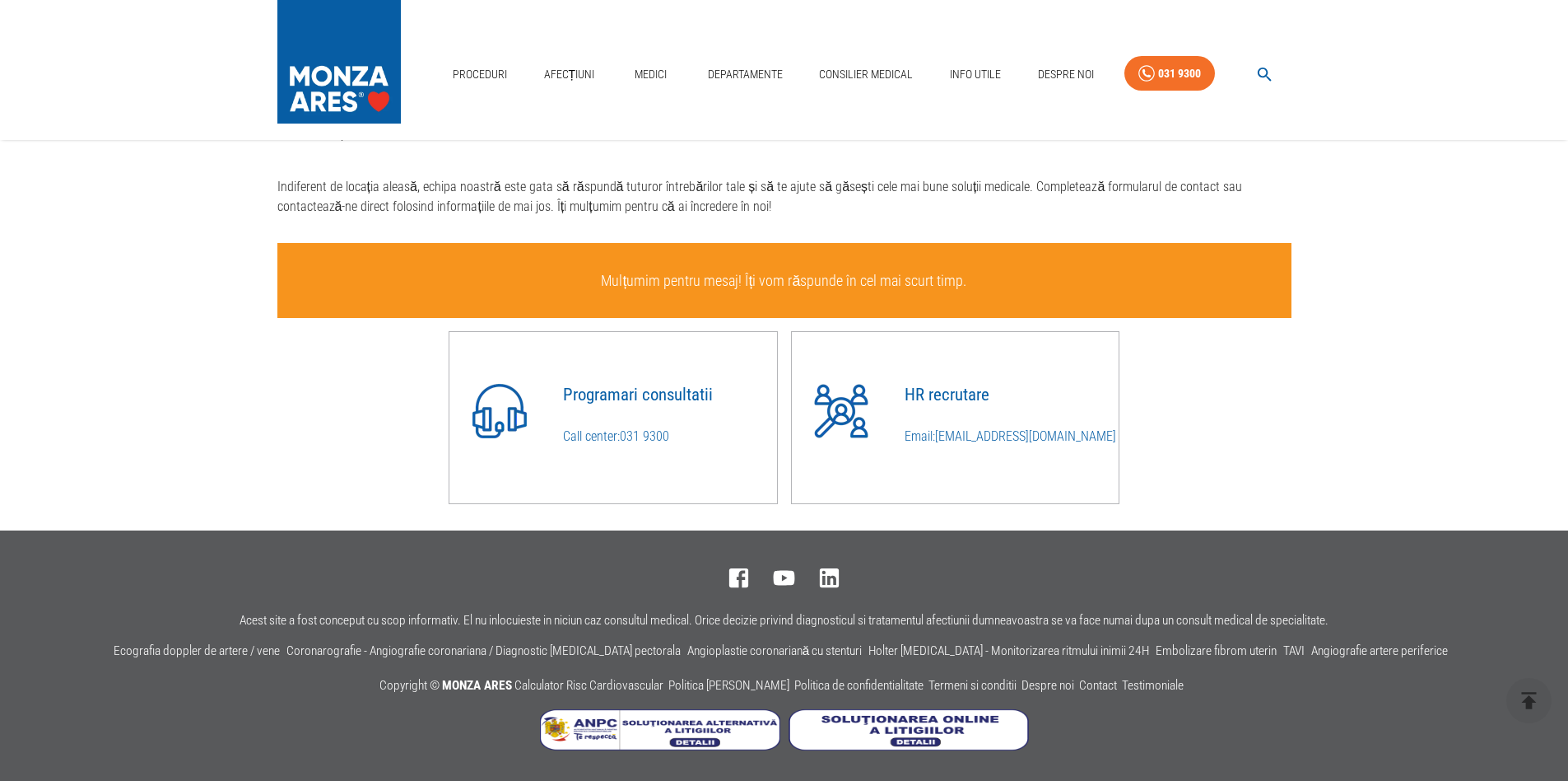
scroll to position [1046, 3]
